Goal: Task Accomplishment & Management: Manage account settings

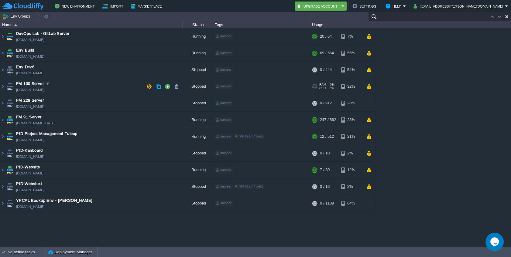
paste input "253061"
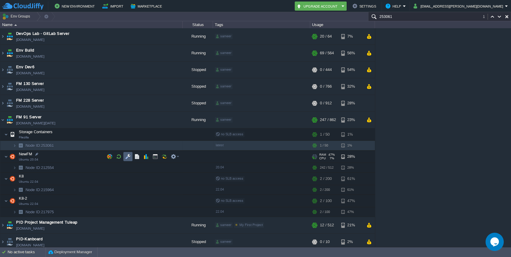
type input "253061"
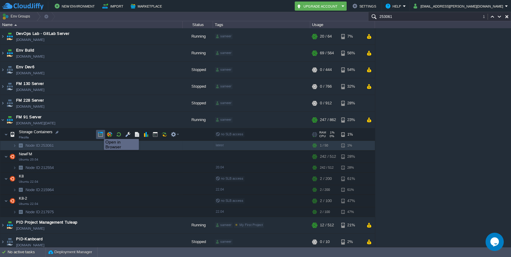
click at [99, 134] on button "button" at bounding box center [100, 134] width 5 height 5
click at [15, 146] on img at bounding box center [15, 145] width 4 height 9
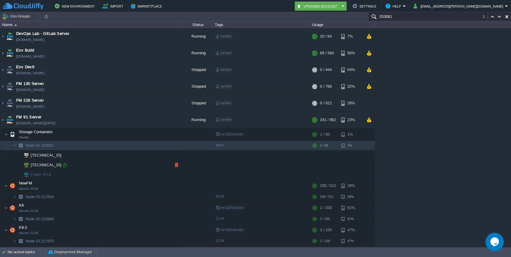
click at [63, 167] on div at bounding box center [64, 164] width 5 height 5
click at [69, 185] on td "NewFM Ubuntu 20.04" at bounding box center [91, 186] width 182 height 12
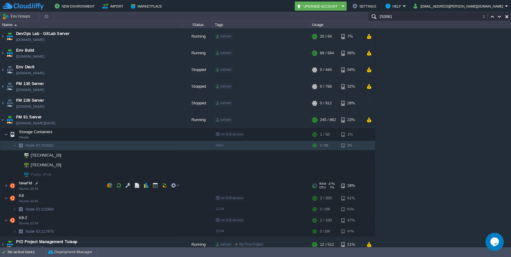
click at [69, 185] on td "NewFM Ubuntu 20.04" at bounding box center [91, 186] width 182 height 12
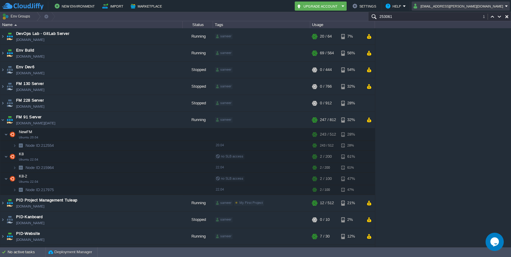
click at [476, 6] on button "[EMAIL_ADDRESS][PERSON_NAME][DOMAIN_NAME]" at bounding box center [458, 5] width 91 height 7
click at [470, 34] on span "Sign out" at bounding box center [471, 32] width 15 height 5
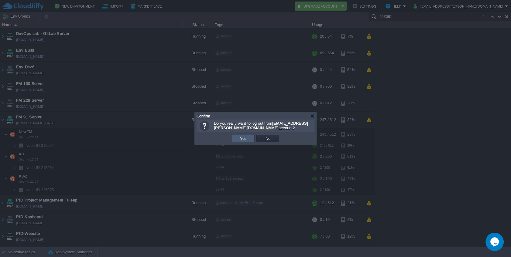
click at [252, 136] on td "Yes" at bounding box center [243, 138] width 23 height 7
